Goal: Check status: Check status

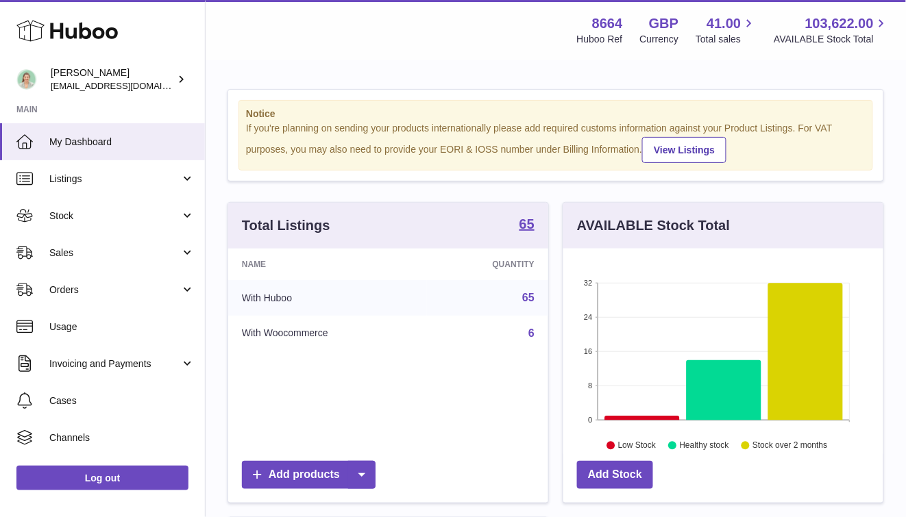
scroll to position [214, 320]
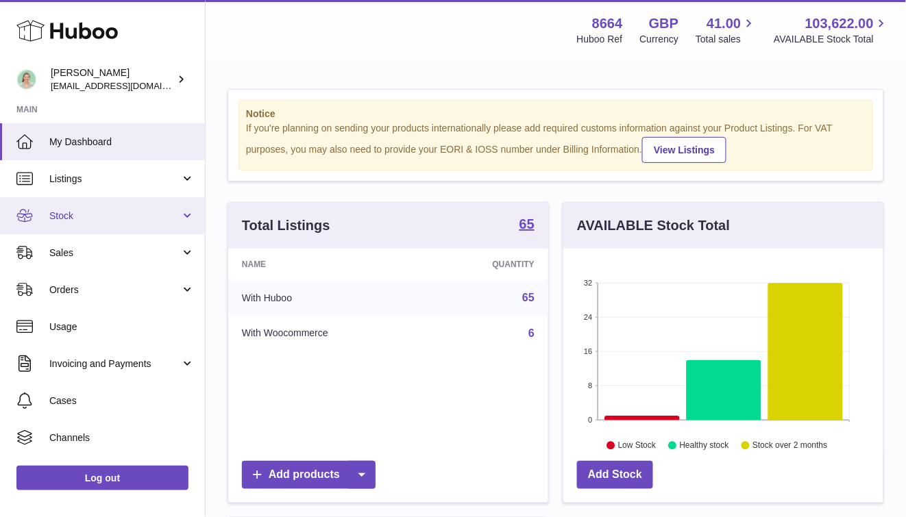
click at [168, 222] on link "Stock" at bounding box center [102, 215] width 205 height 37
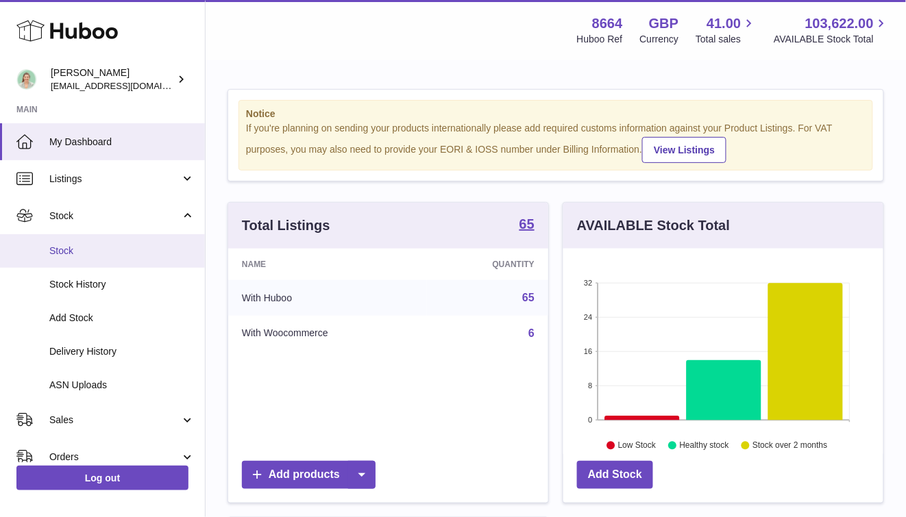
click at [144, 256] on span "Stock" at bounding box center [121, 251] width 145 height 13
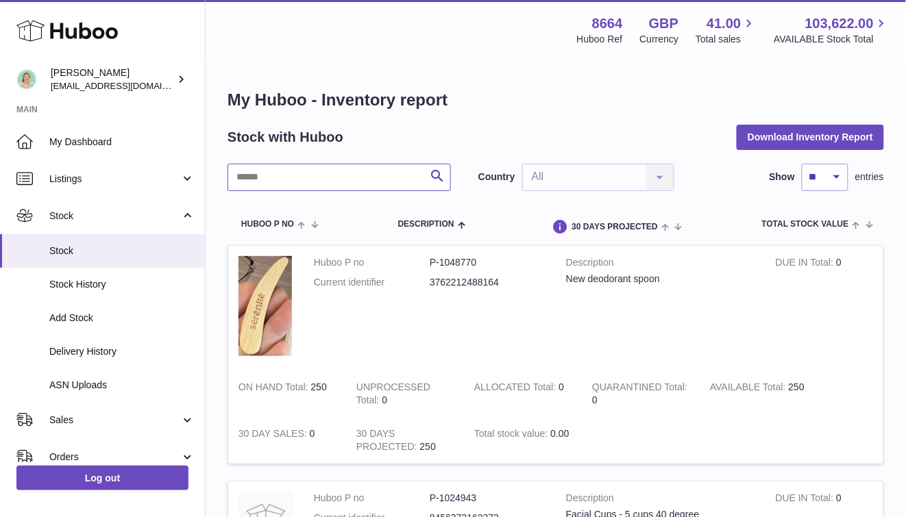
click at [295, 178] on input "text" at bounding box center [338, 177] width 223 height 27
type input "********"
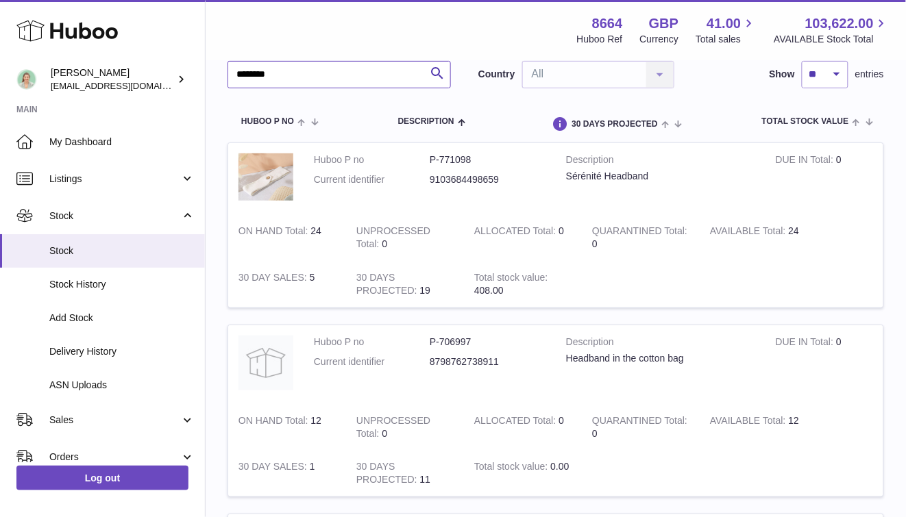
scroll to position [90, 0]
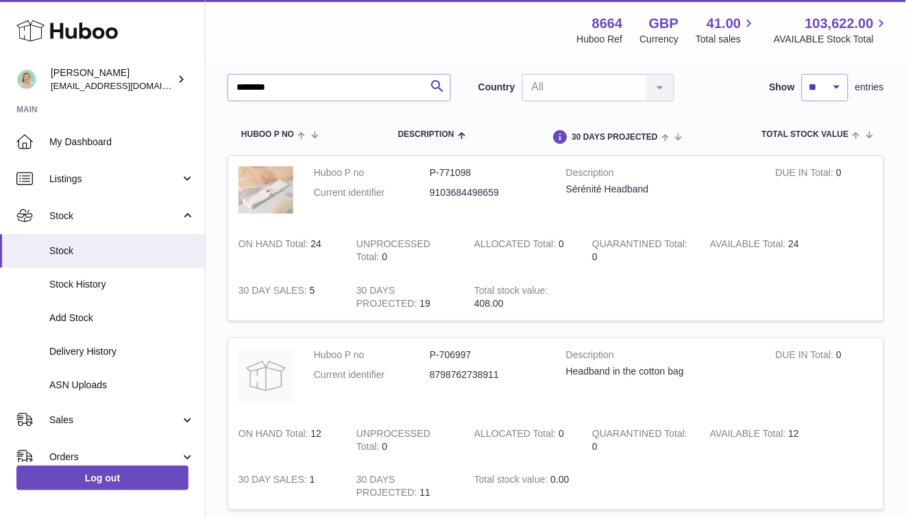
drag, startPoint x: 434, startPoint y: 306, endPoint x: 417, endPoint y: 307, distance: 16.5
click at [417, 307] on td "30 DAYS PROJECTED 19" at bounding box center [405, 297] width 118 height 47
click at [433, 299] on td "30 DAYS PROJECTED 19" at bounding box center [405, 297] width 118 height 47
click at [308, 294] on td "30 DAY SALES 5" at bounding box center [287, 297] width 118 height 47
click at [331, 292] on td "30 DAY SALES 5" at bounding box center [287, 297] width 118 height 47
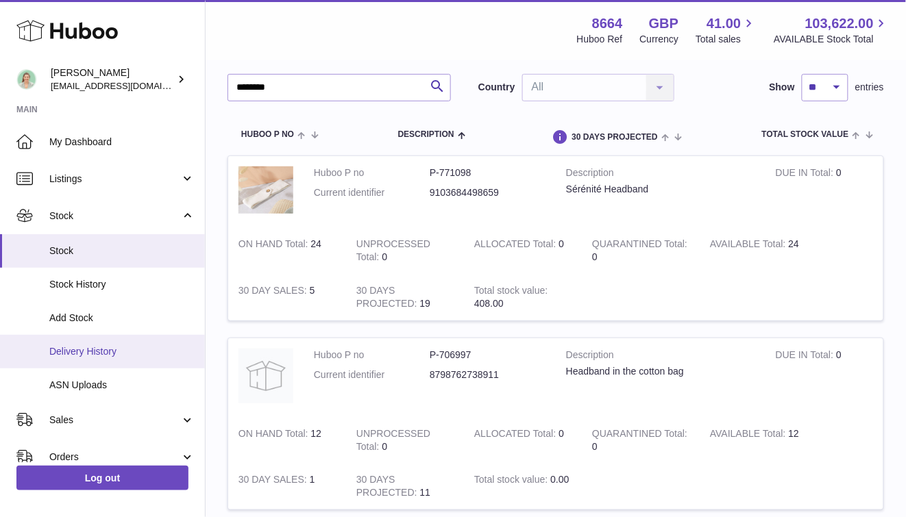
click at [136, 362] on link "Delivery History" at bounding box center [102, 352] width 205 height 34
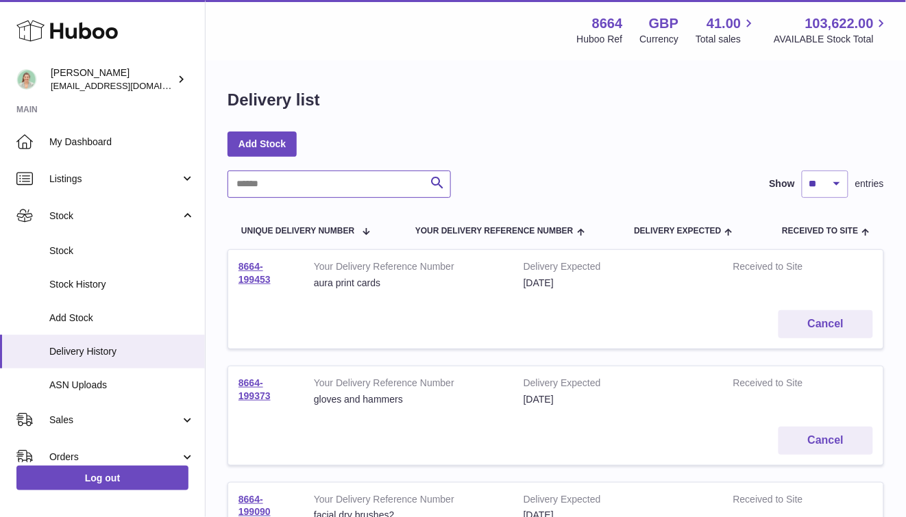
click at [316, 186] on input "text" at bounding box center [338, 184] width 223 height 27
type input "********"
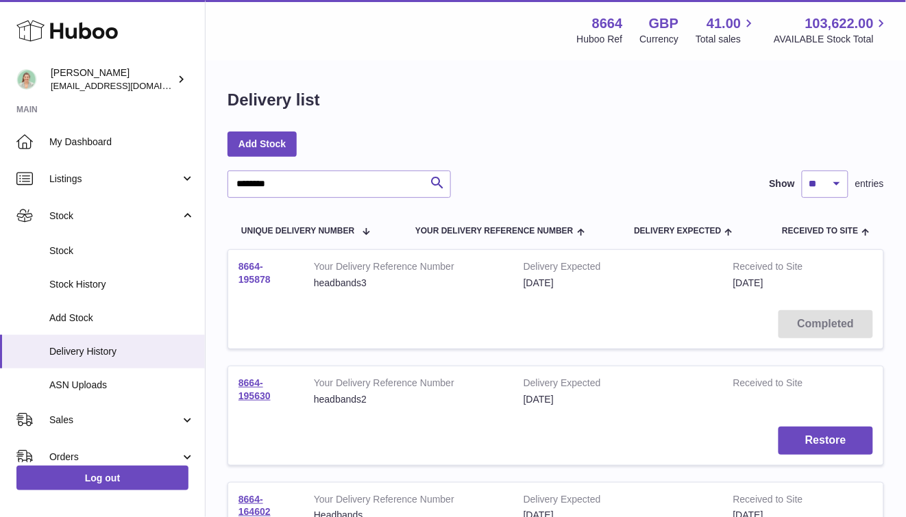
click at [256, 276] on link "8664-195878" at bounding box center [254, 273] width 32 height 24
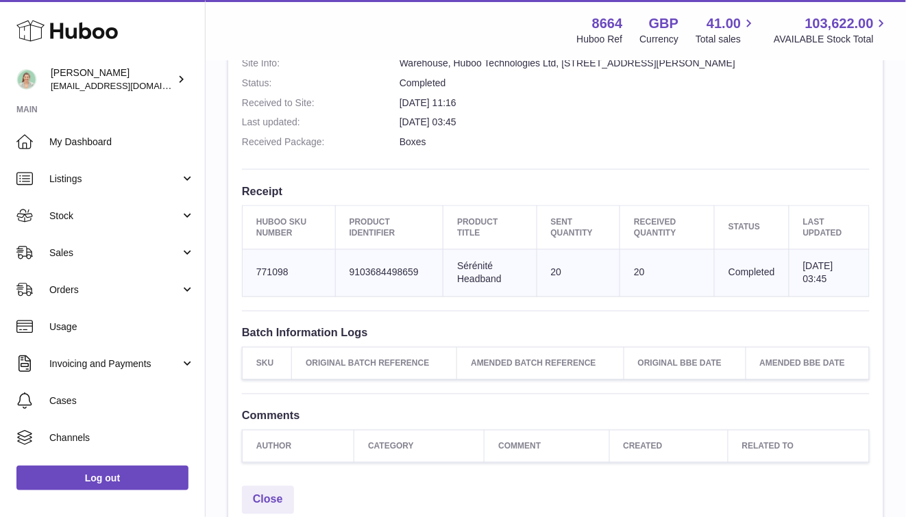
scroll to position [393, 0]
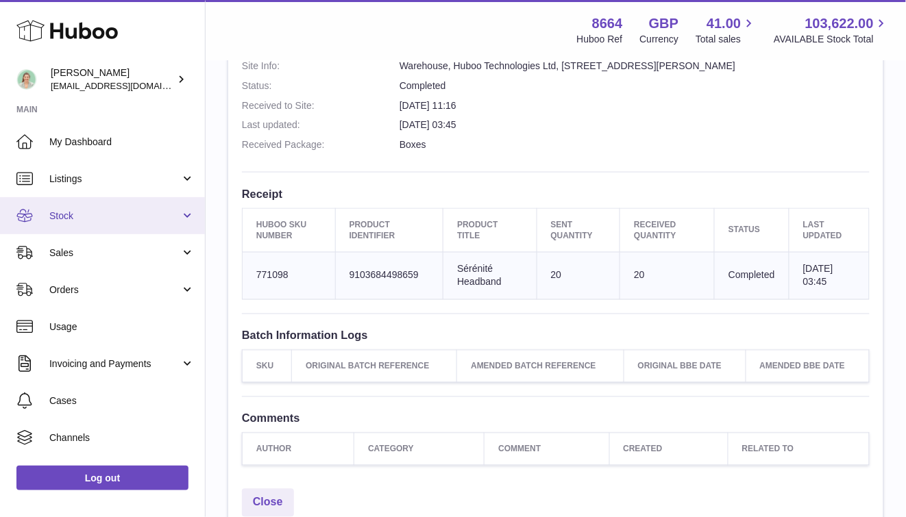
click at [161, 224] on link "Stock" at bounding box center [102, 215] width 205 height 37
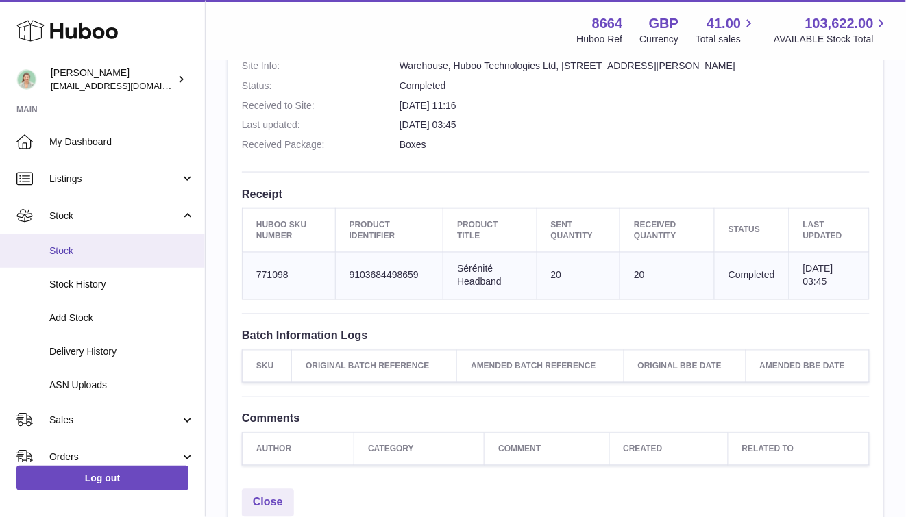
click at [152, 256] on span "Stock" at bounding box center [121, 251] width 145 height 13
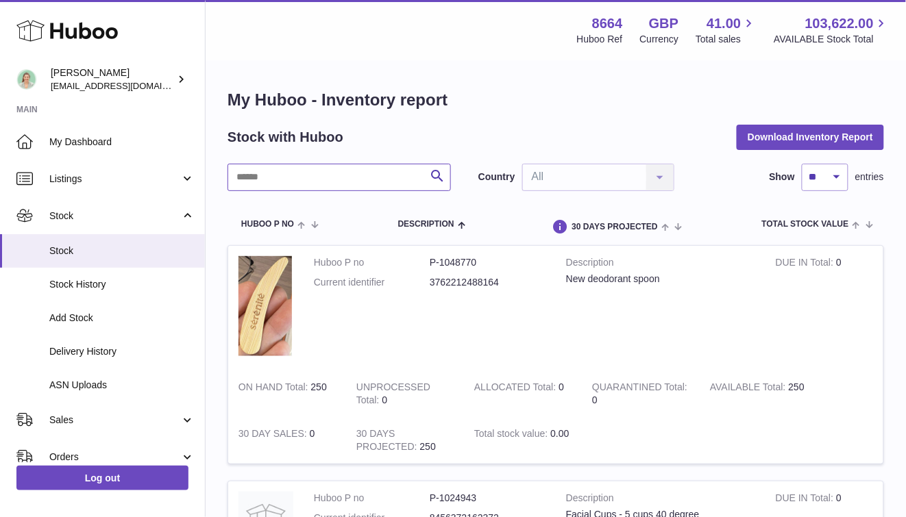
click at [314, 175] on input "text" at bounding box center [338, 177] width 223 height 27
type input "********"
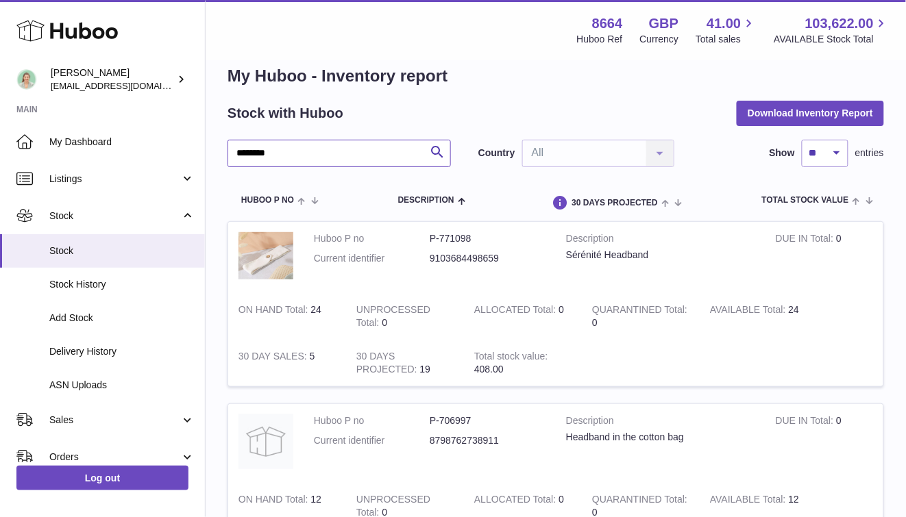
scroll to position [42, 0]
